Goal: Information Seeking & Learning: Learn about a topic

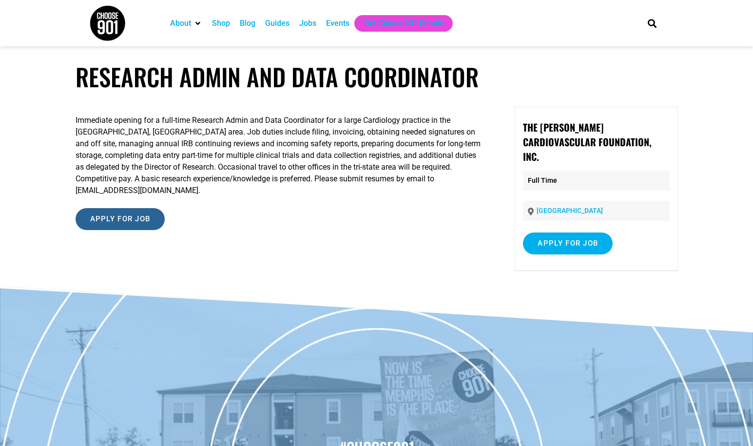
click at [147, 208] on input "Apply for job" at bounding box center [121, 219] width 90 height 22
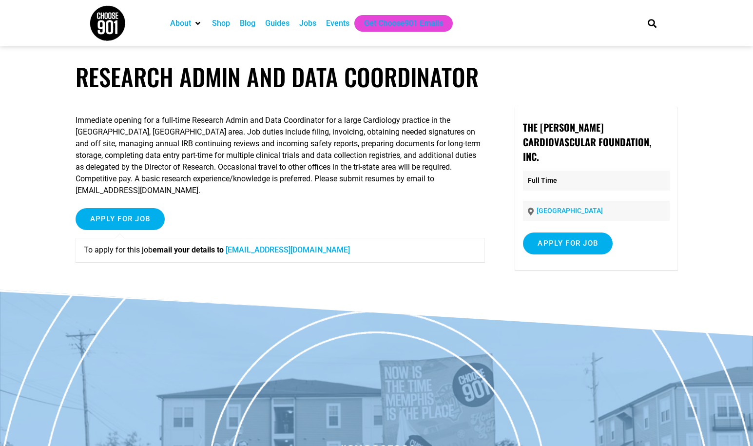
click at [249, 22] on div "Blog" at bounding box center [248, 24] width 16 height 12
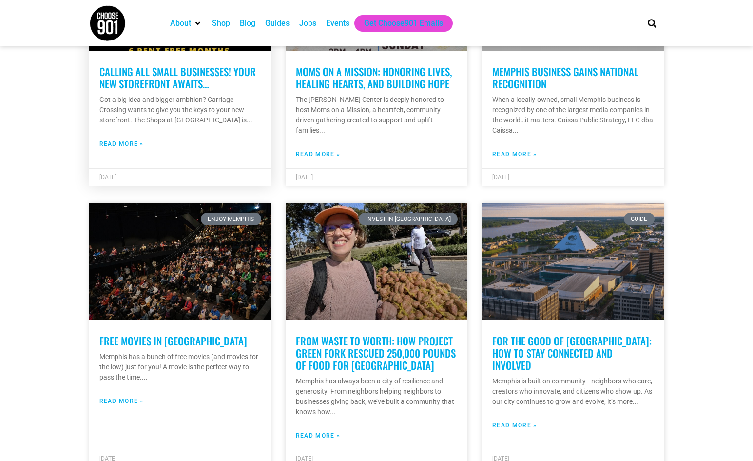
scroll to position [364, 0]
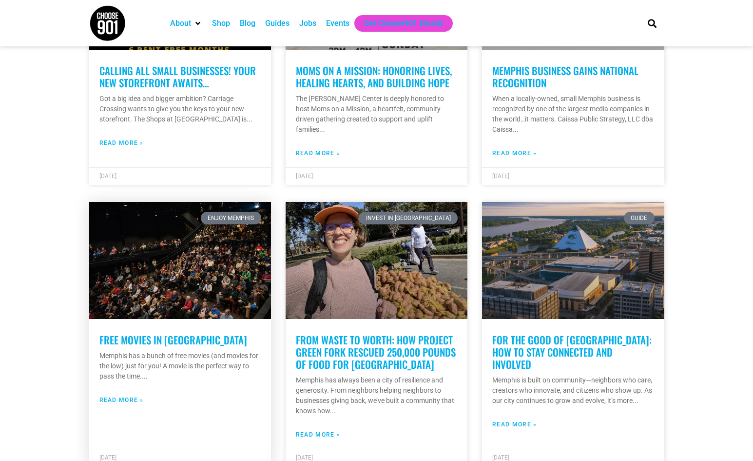
click at [167, 341] on link "Free Movies in Memphis" at bounding box center [173, 339] width 148 height 15
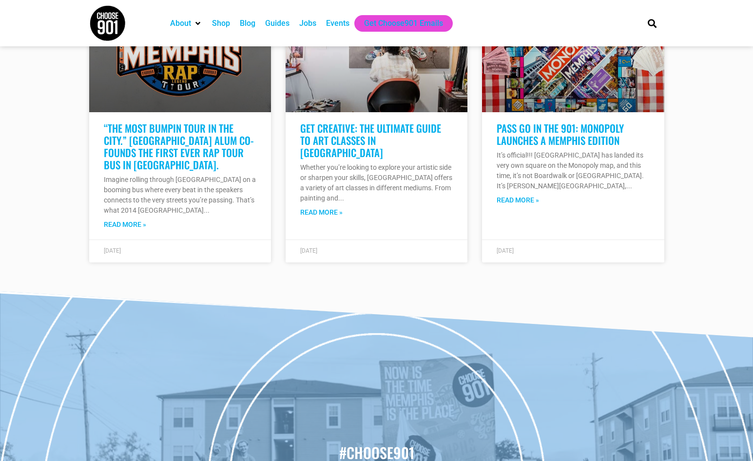
scroll to position [3837, 0]
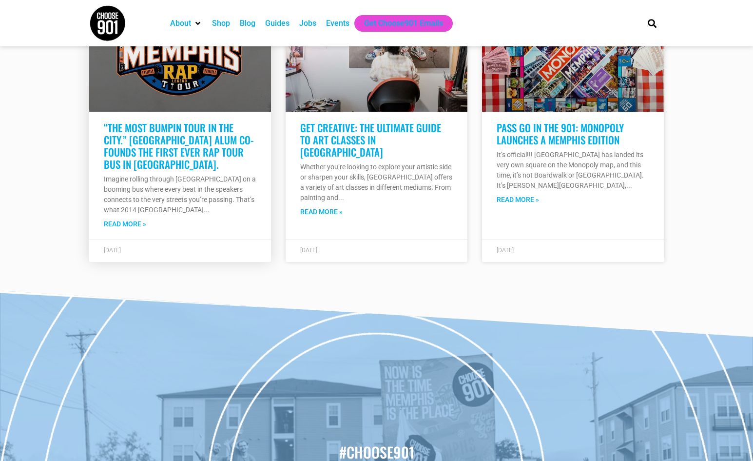
click at [133, 219] on link "Read More »" at bounding box center [125, 224] width 42 height 10
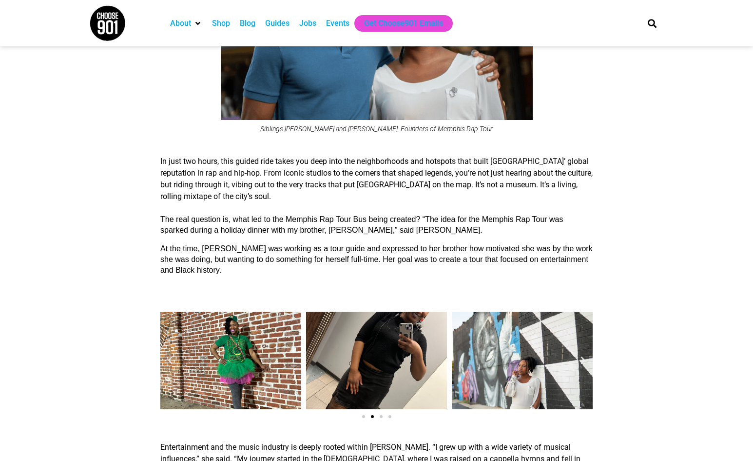
scroll to position [491, 0]
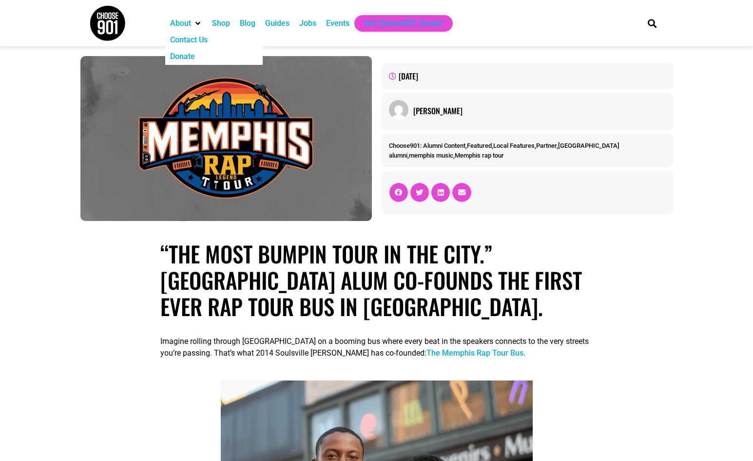
scroll to position [0, 0]
click at [310, 22] on div "Jobs" at bounding box center [307, 24] width 17 height 12
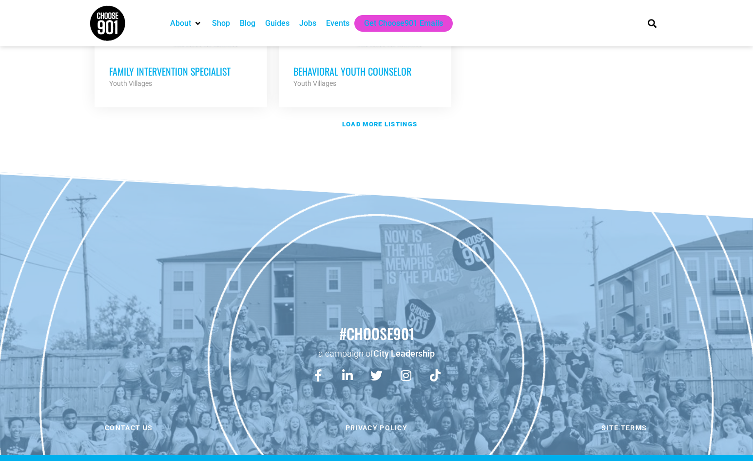
scroll to position [1293, 0]
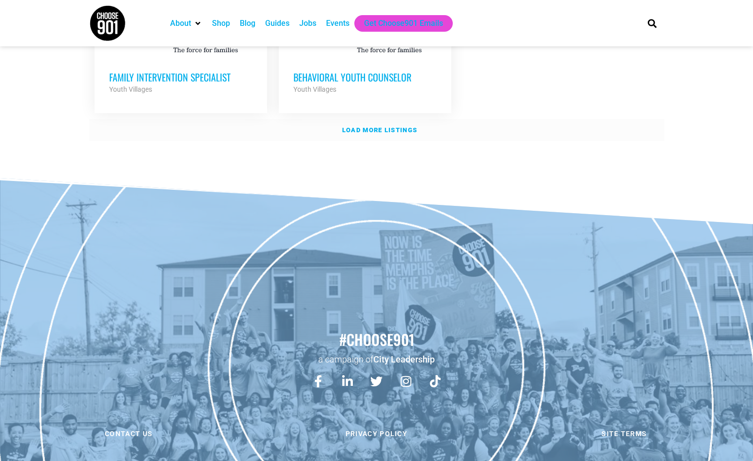
click at [371, 126] on strong "Load more listings" at bounding box center [379, 129] width 75 height 7
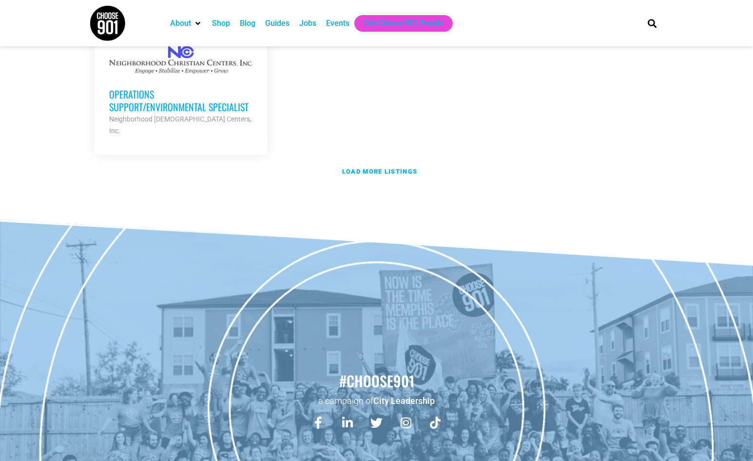
scroll to position [2250, 0]
